Goal: Task Accomplishment & Management: Manage account settings

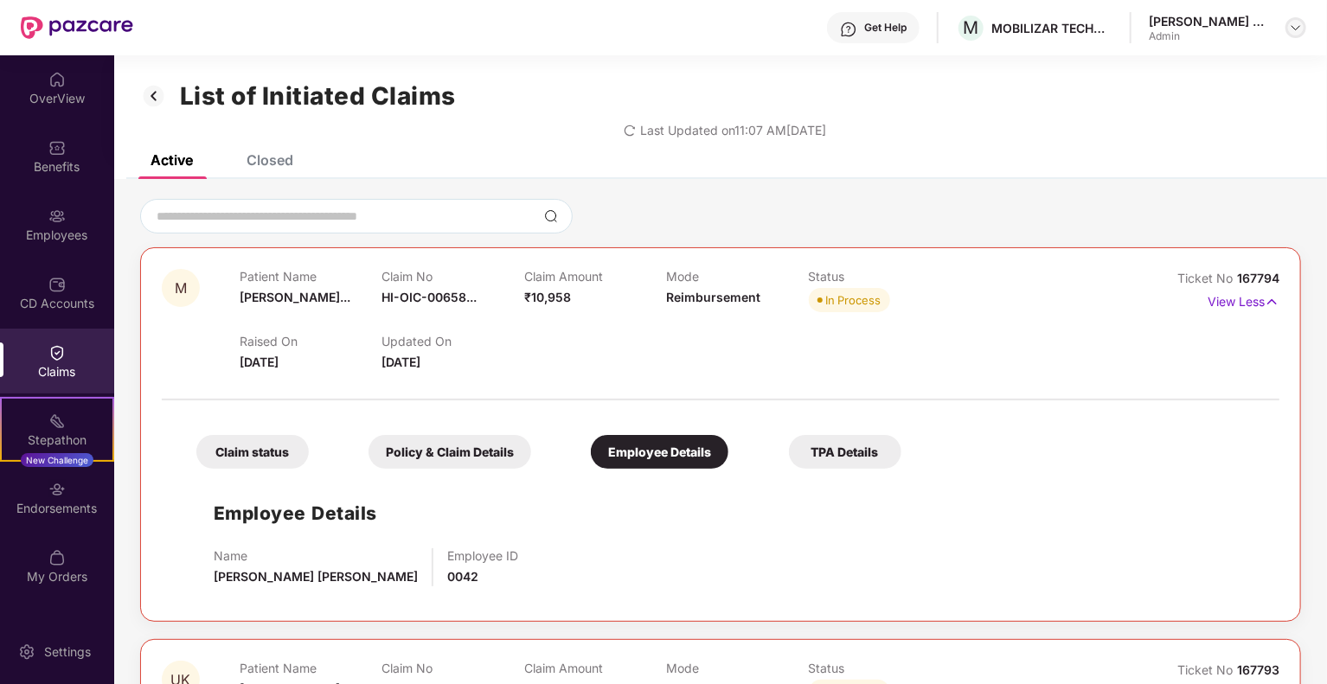
click at [1297, 22] on img at bounding box center [1296, 28] width 14 height 14
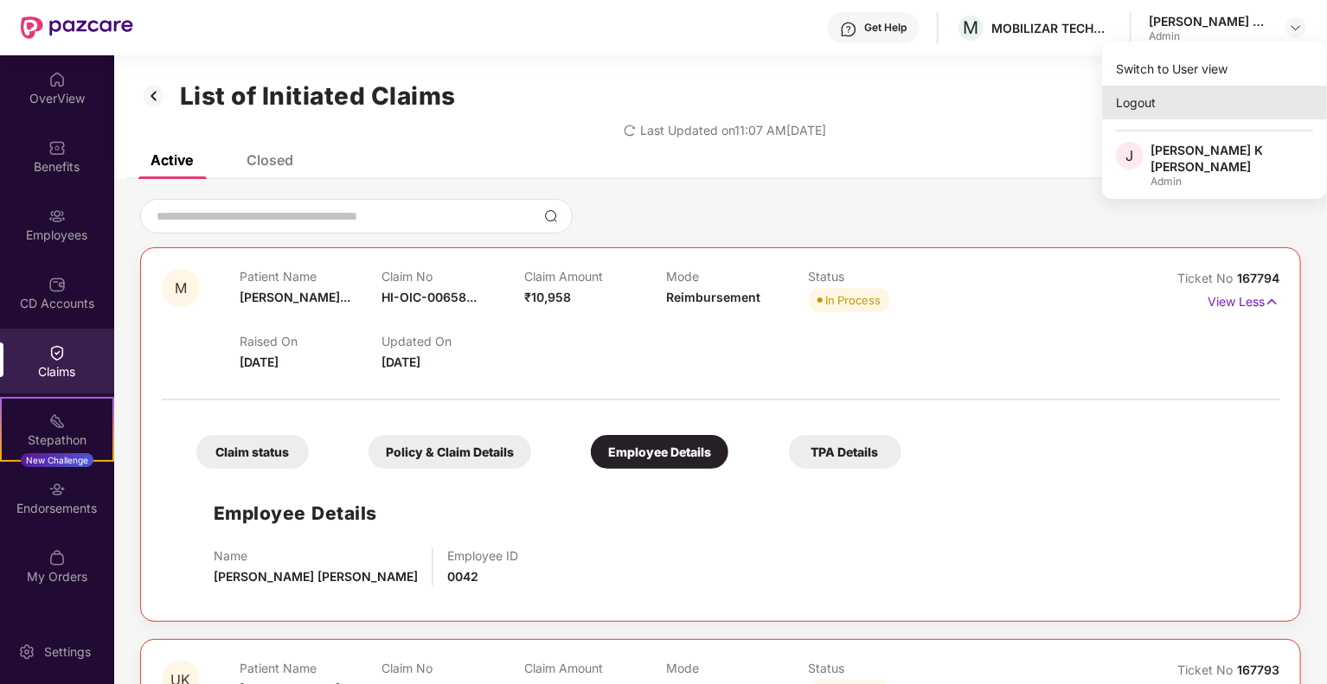
click at [1175, 117] on div "Logout" at bounding box center [1214, 103] width 225 height 34
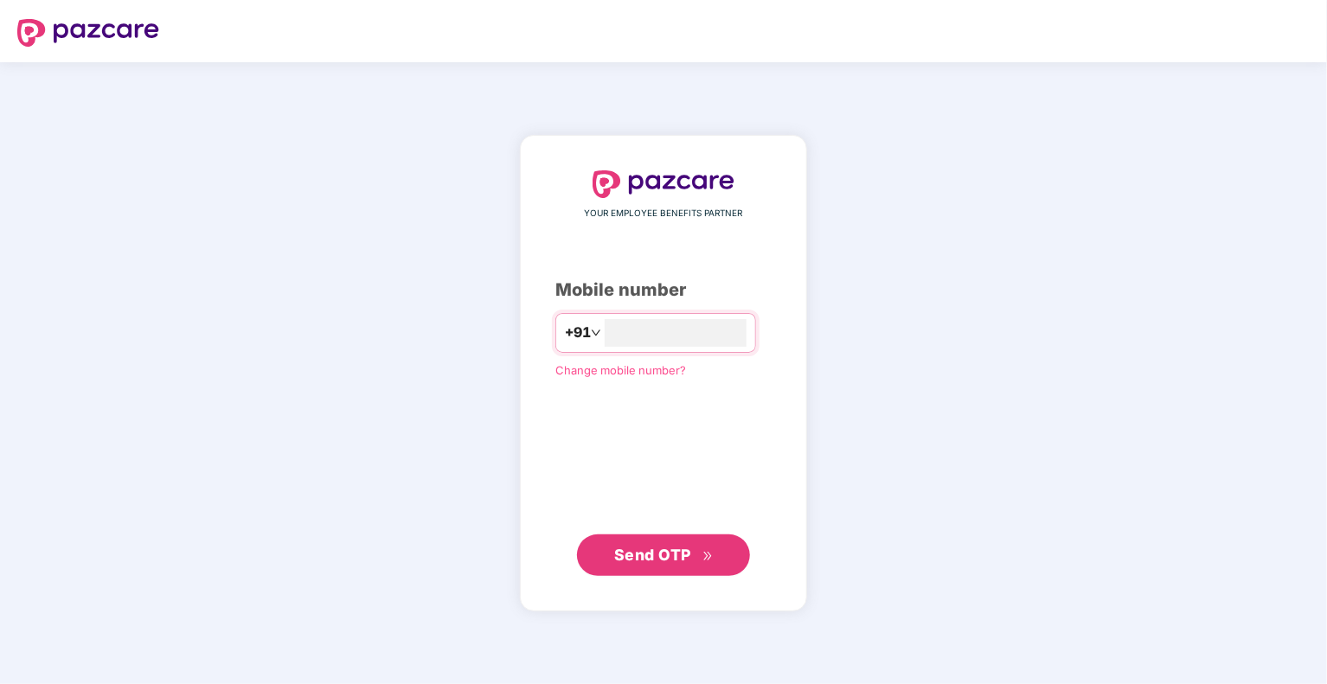
type input "**********"
click at [699, 546] on span "Send OTP" at bounding box center [663, 554] width 99 height 24
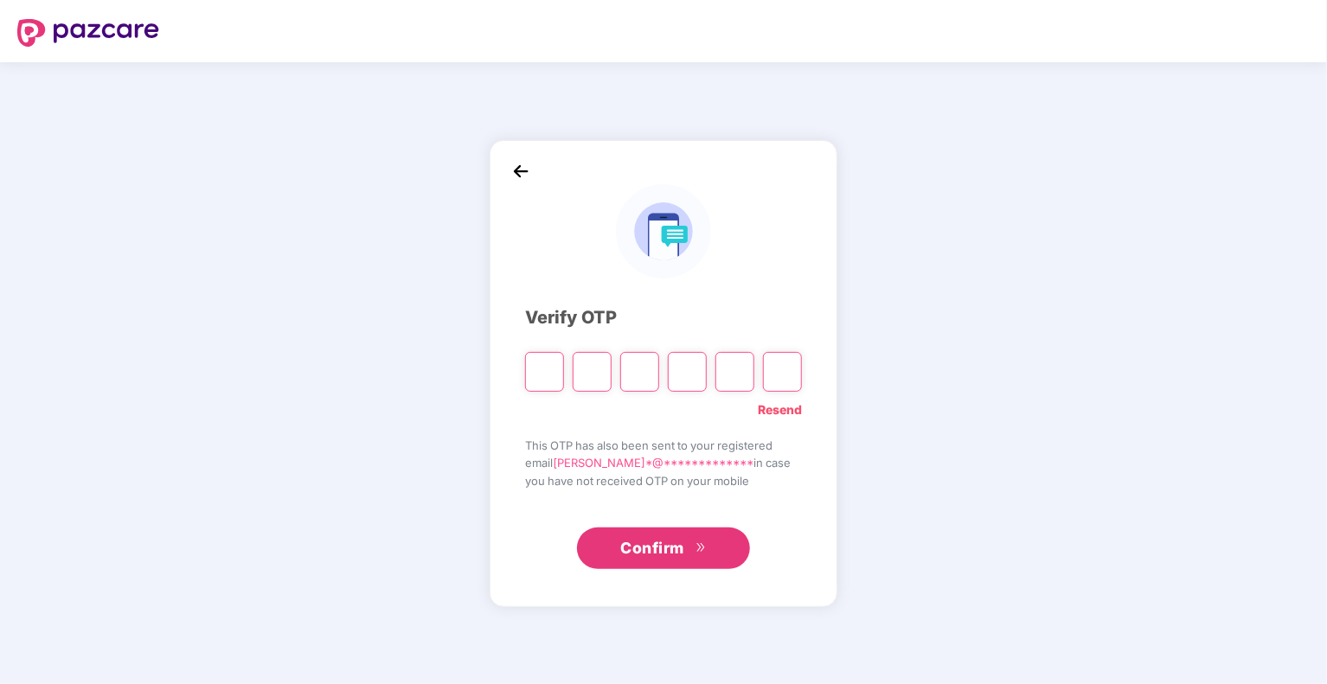
type input "*"
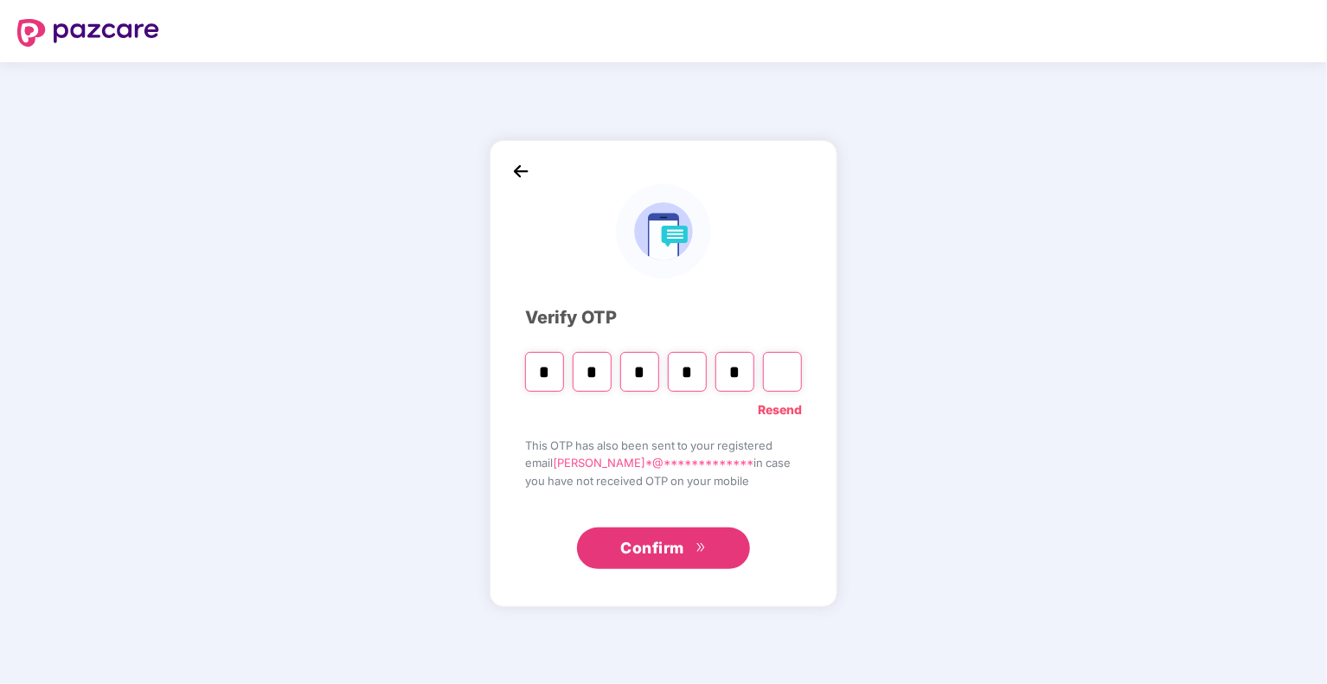
type input "*"
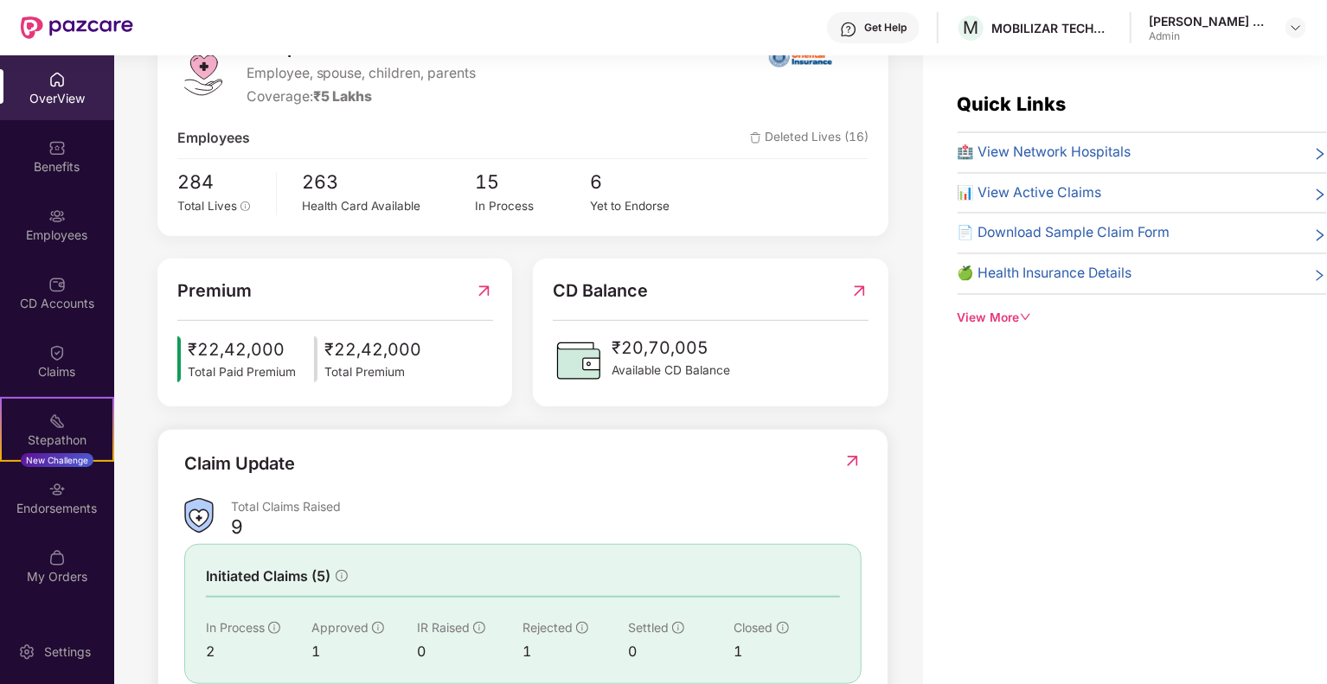
scroll to position [375, 0]
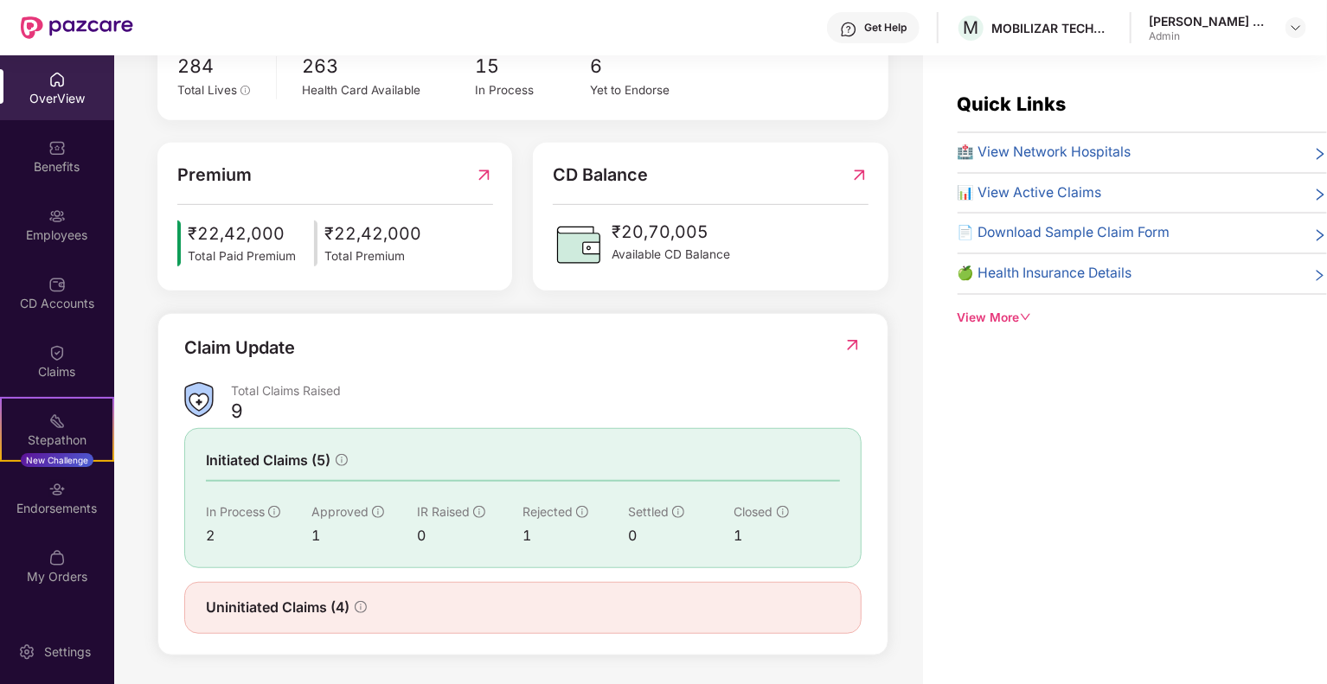
click at [852, 342] on img at bounding box center [852, 344] width 18 height 17
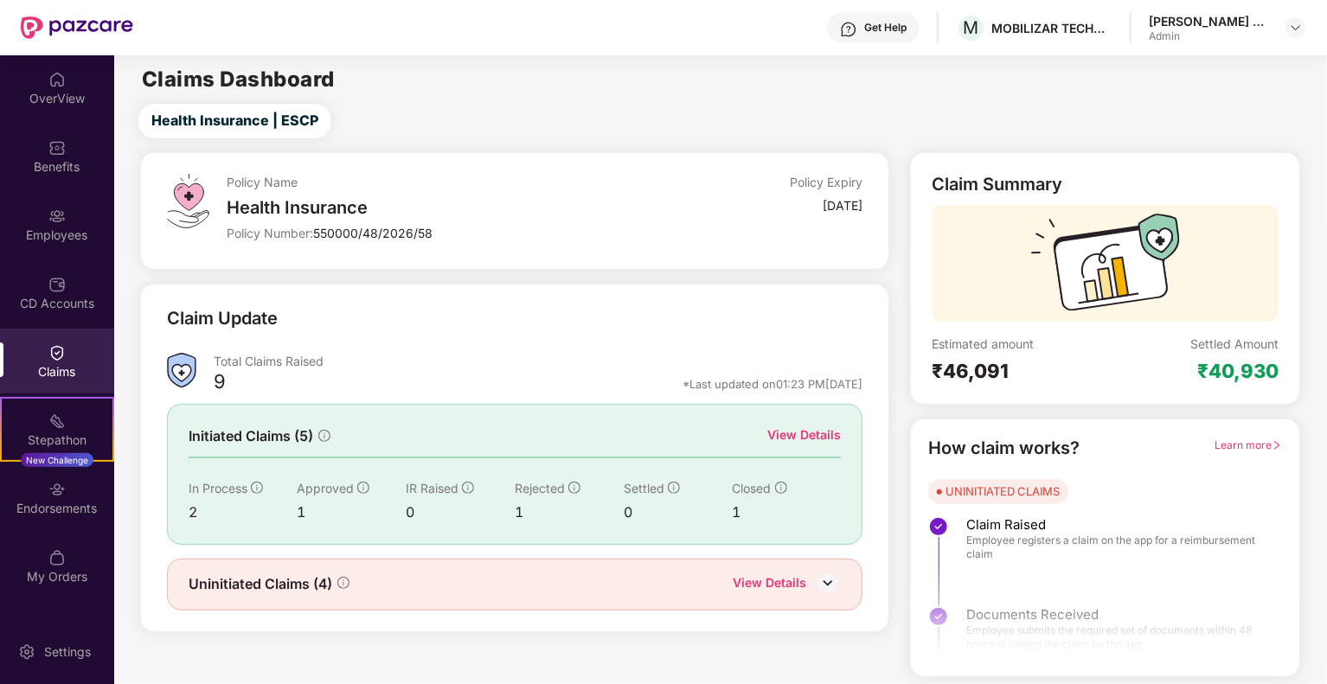
click at [840, 435] on div "View Details" at bounding box center [804, 435] width 74 height 19
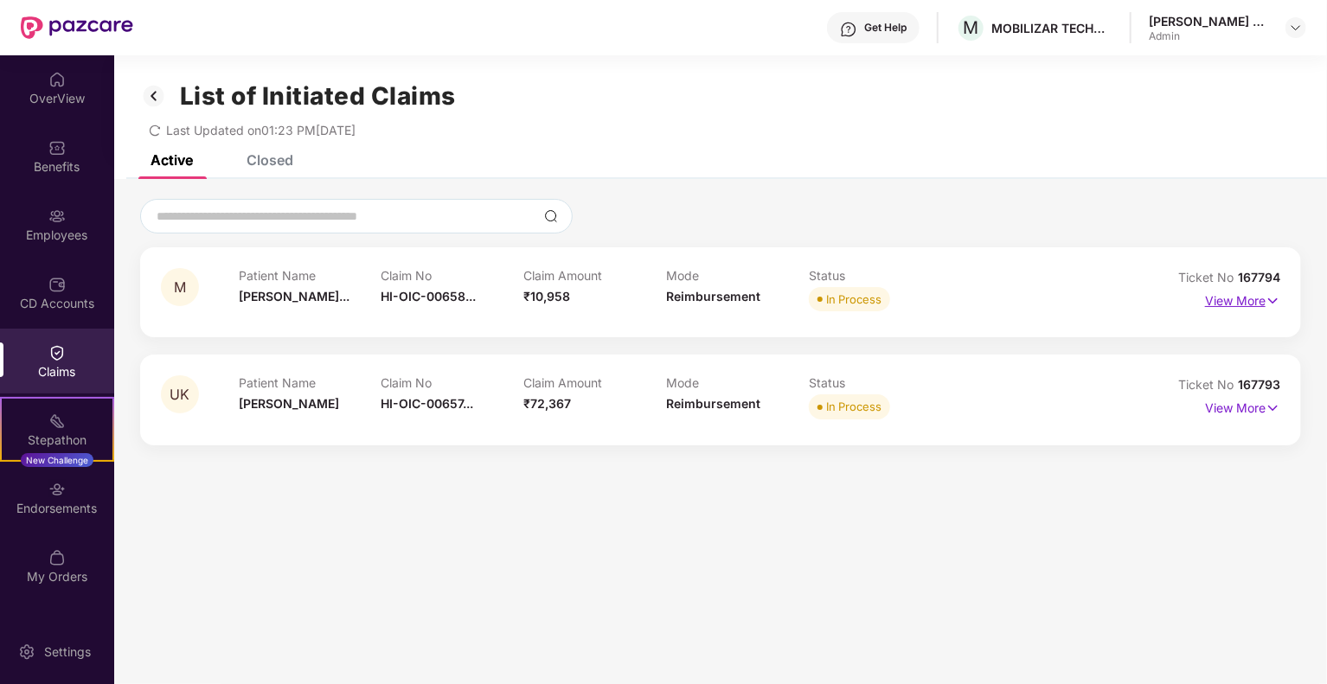
click at [1274, 300] on img at bounding box center [1272, 300] width 15 height 19
